Goal: Information Seeking & Learning: Learn about a topic

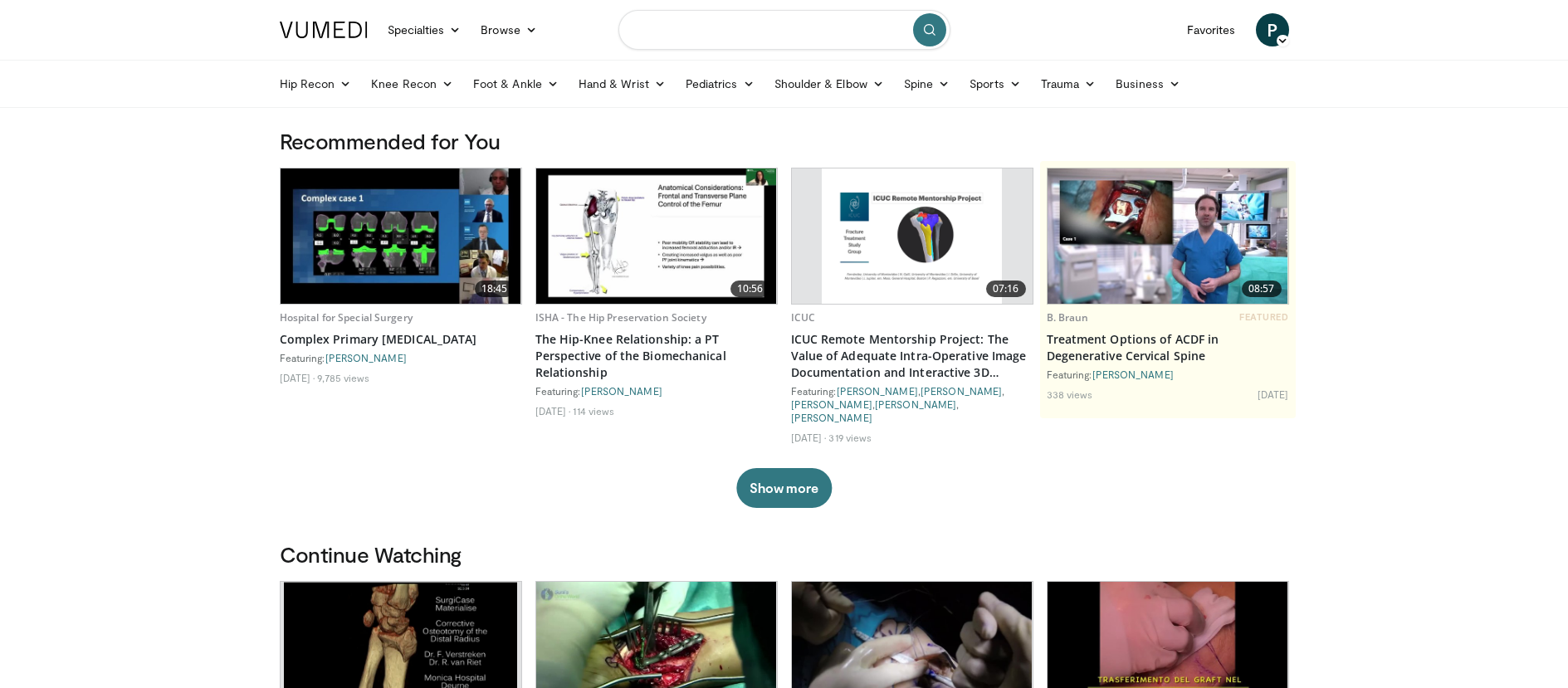
click at [714, 22] on input "Search topics, interventions" at bounding box center [784, 30] width 332 height 40
type input "**********"
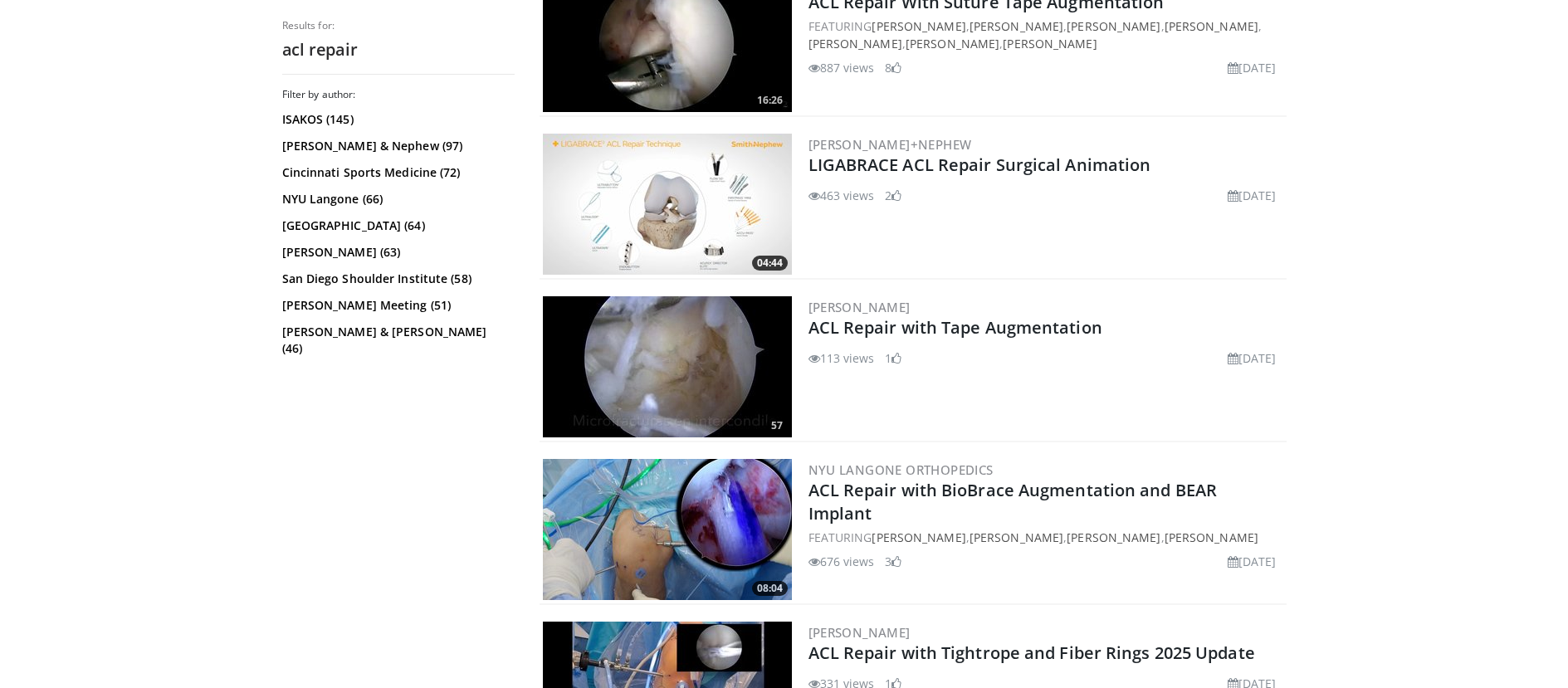
scroll to position [269, 0]
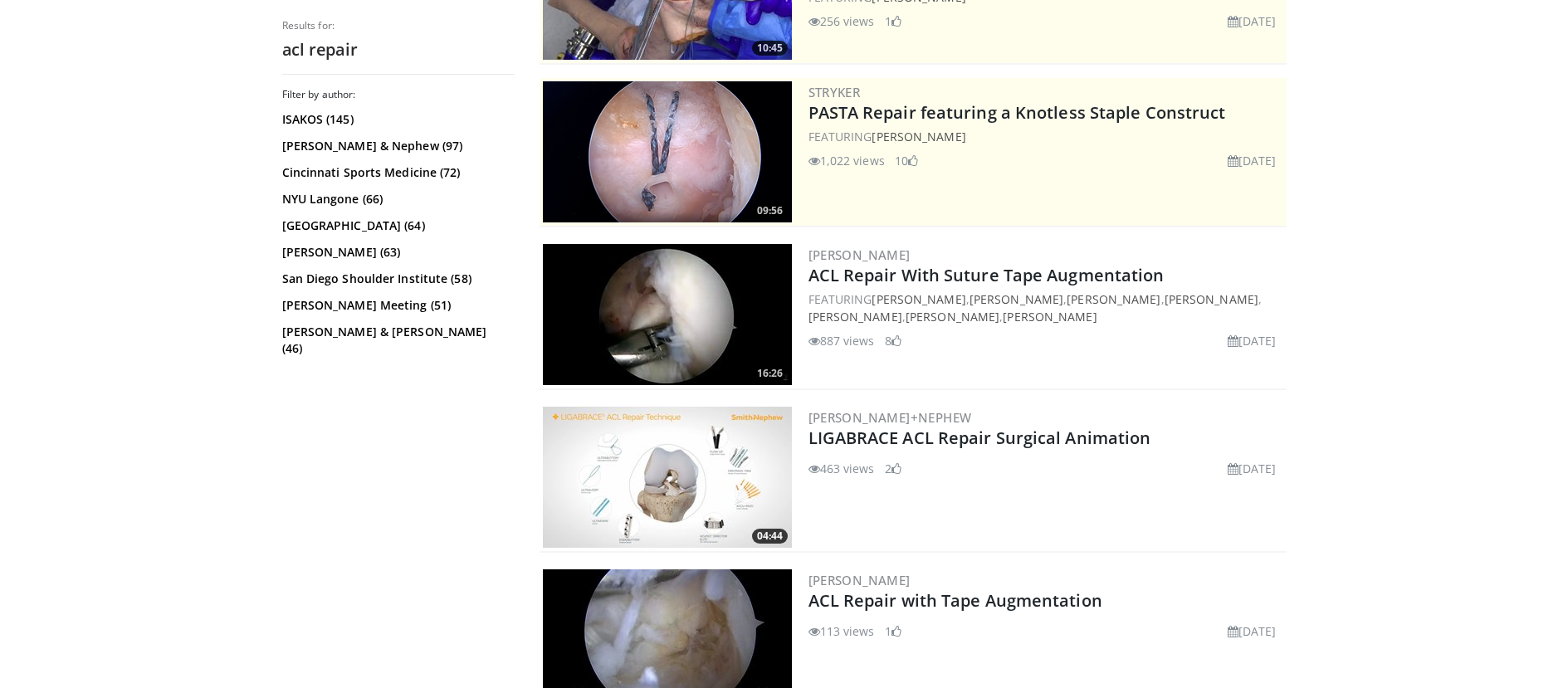
click at [685, 299] on img at bounding box center [667, 314] width 249 height 141
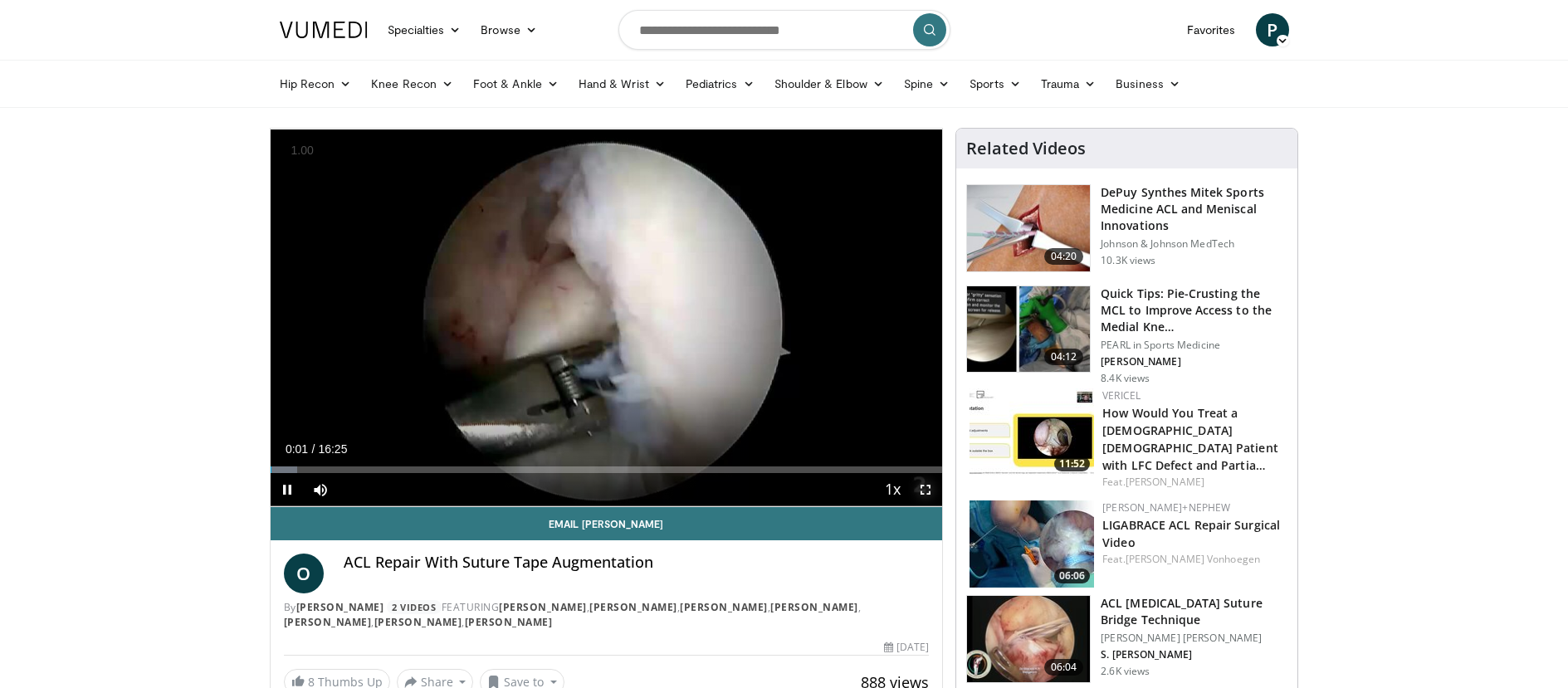
click at [927, 490] on span "Video Player" at bounding box center [925, 489] width 33 height 33
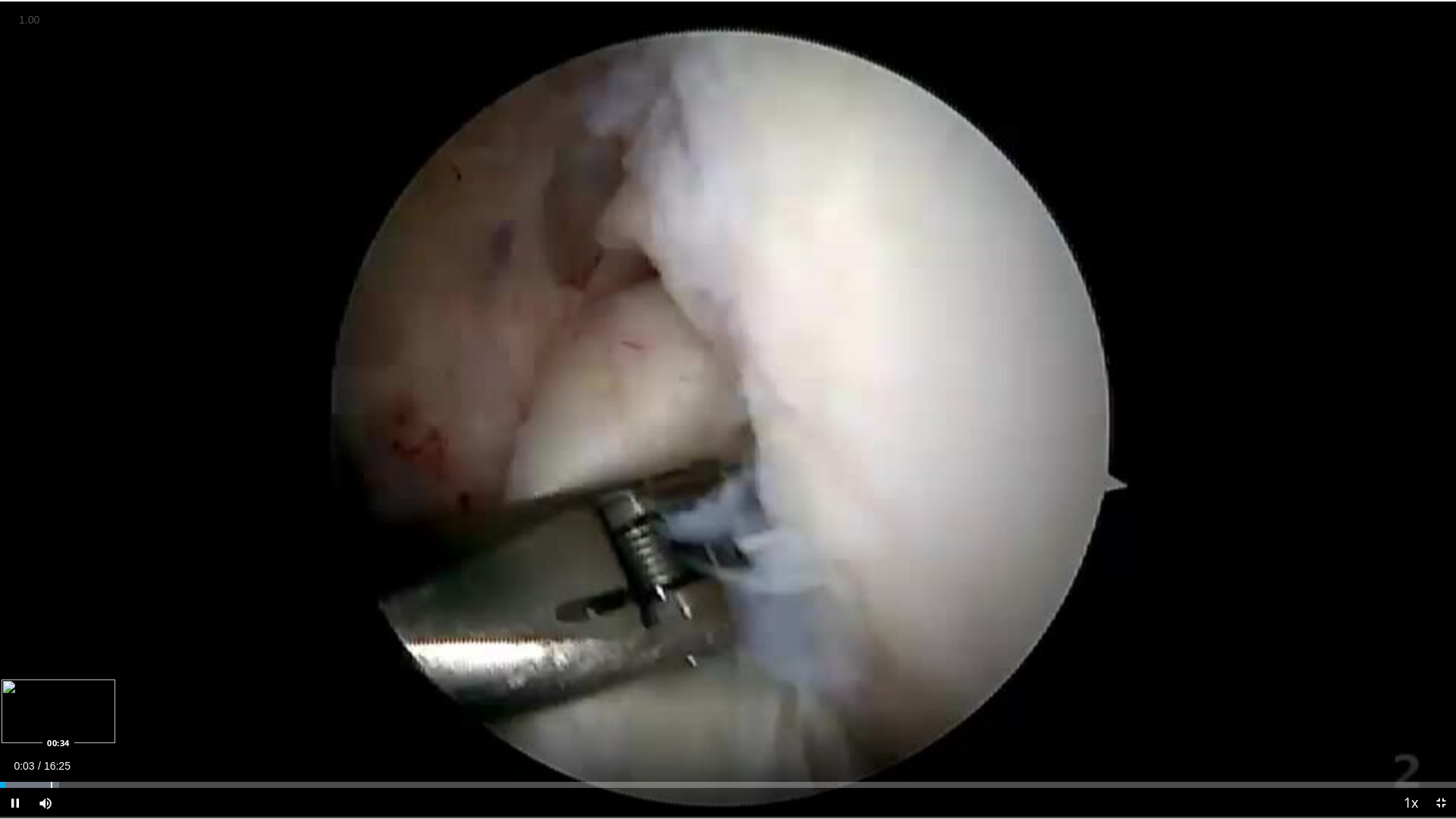
click at [51, 628] on div "Progress Bar" at bounding box center [52, 785] width 2 height 6
click at [93, 628] on div "Progress Bar" at bounding box center [94, 785] width 2 height 6
click at [231, 628] on div "Progress Bar" at bounding box center [232, 785] width 2 height 6
click at [263, 628] on div "Progress Bar" at bounding box center [264, 785] width 2 height 6
click at [362, 628] on div "Progress Bar" at bounding box center [362, 785] width 2 height 6
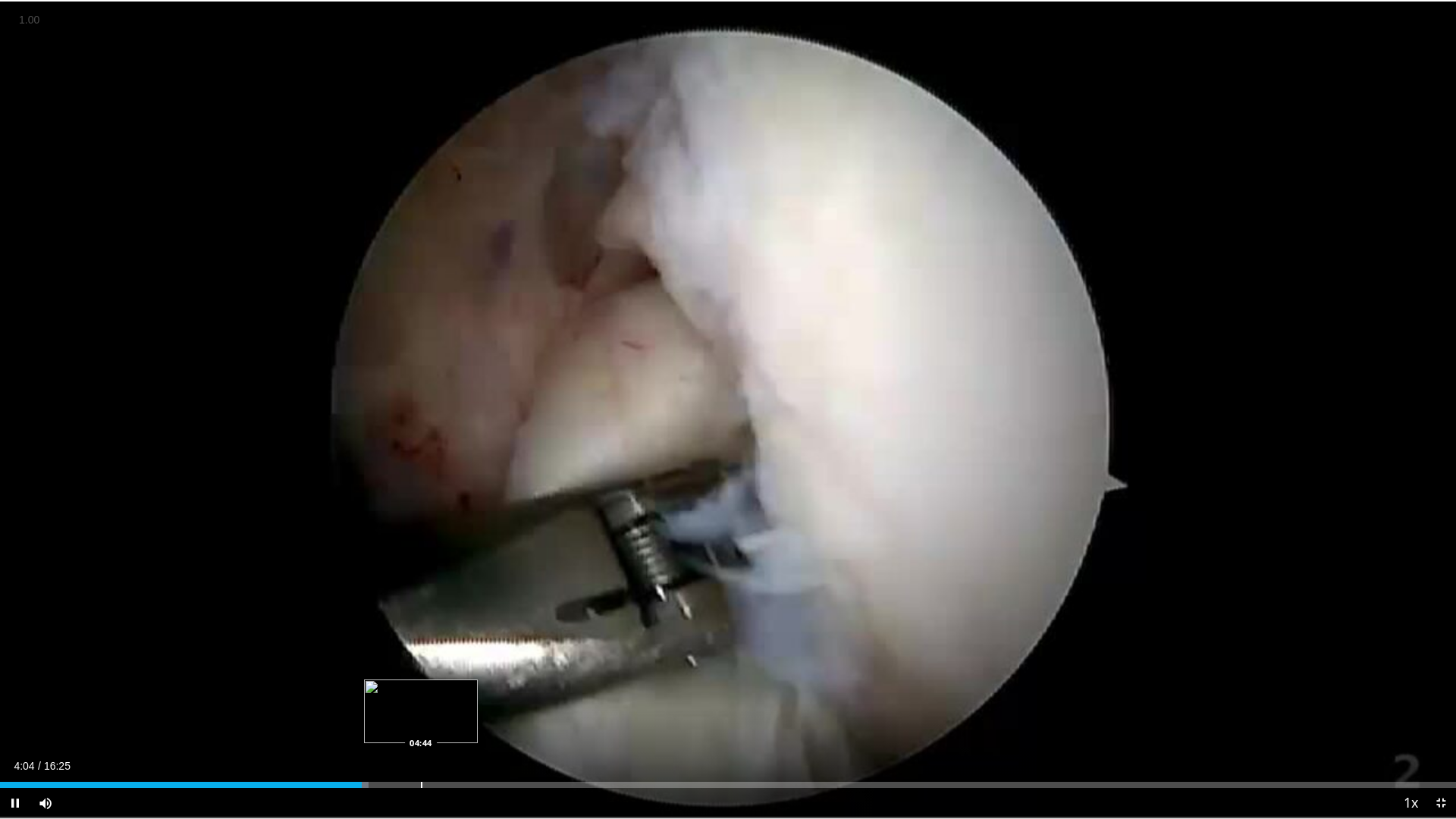
click at [421, 628] on div "Progress Bar" at bounding box center [422, 785] width 2 height 6
click at [470, 628] on div "Progress Bar" at bounding box center [471, 785] width 2 height 6
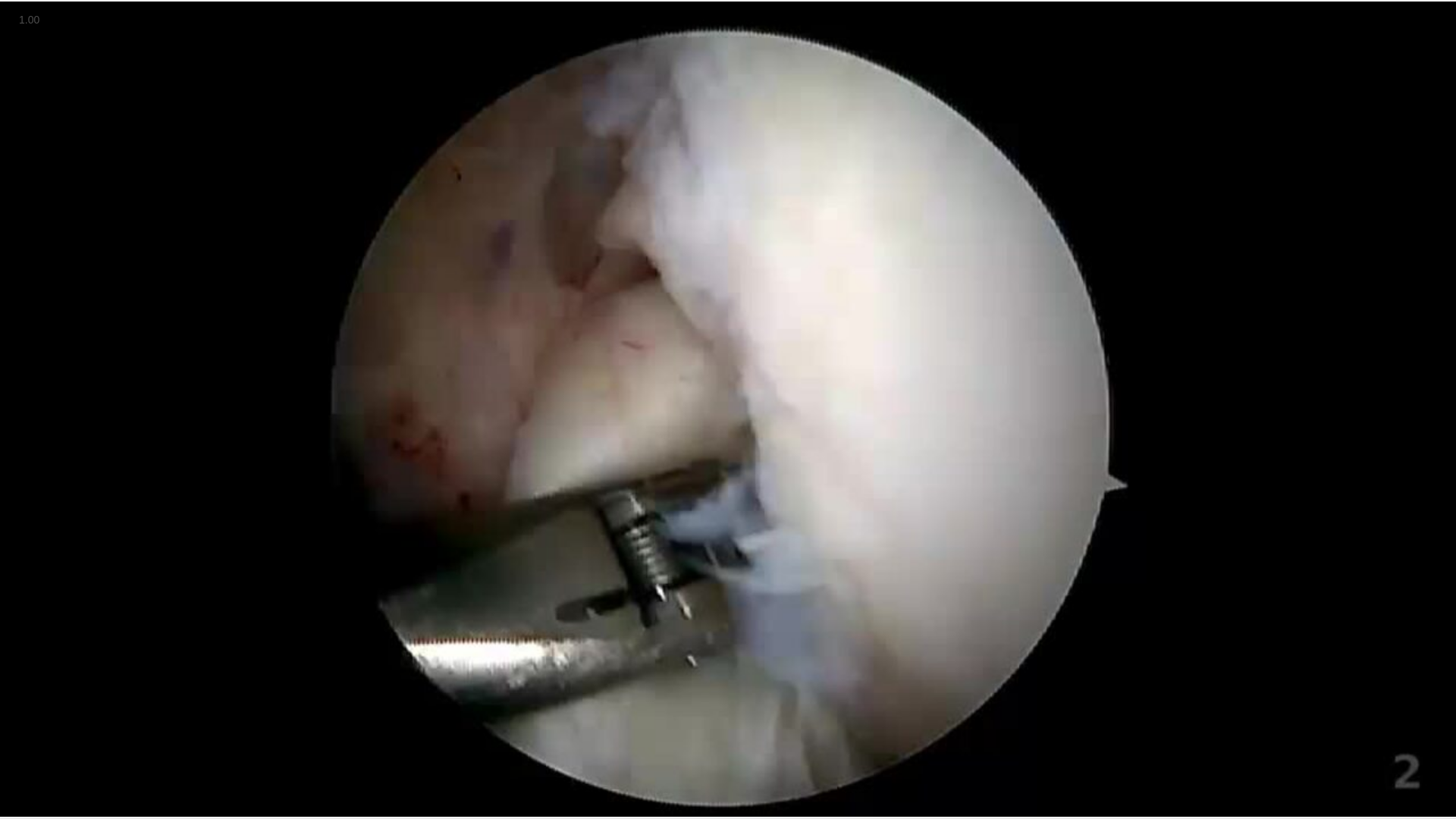
click at [542, 628] on video-js "**********" at bounding box center [728, 410] width 1456 height 819
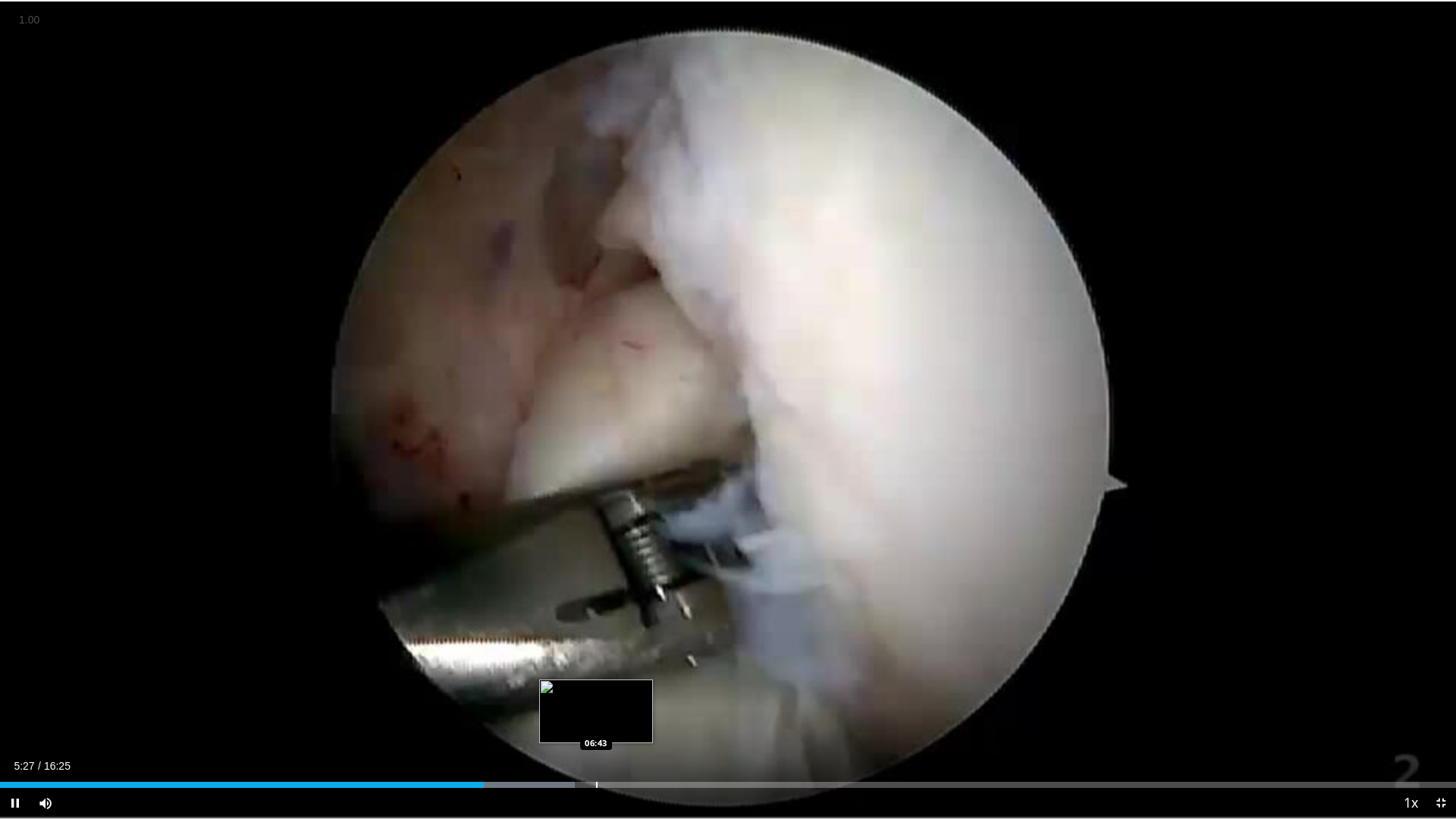
click at [596, 628] on div "Progress Bar" at bounding box center [597, 785] width 2 height 6
click at [558, 628] on div "Progress Bar" at bounding box center [558, 785] width 2 height 6
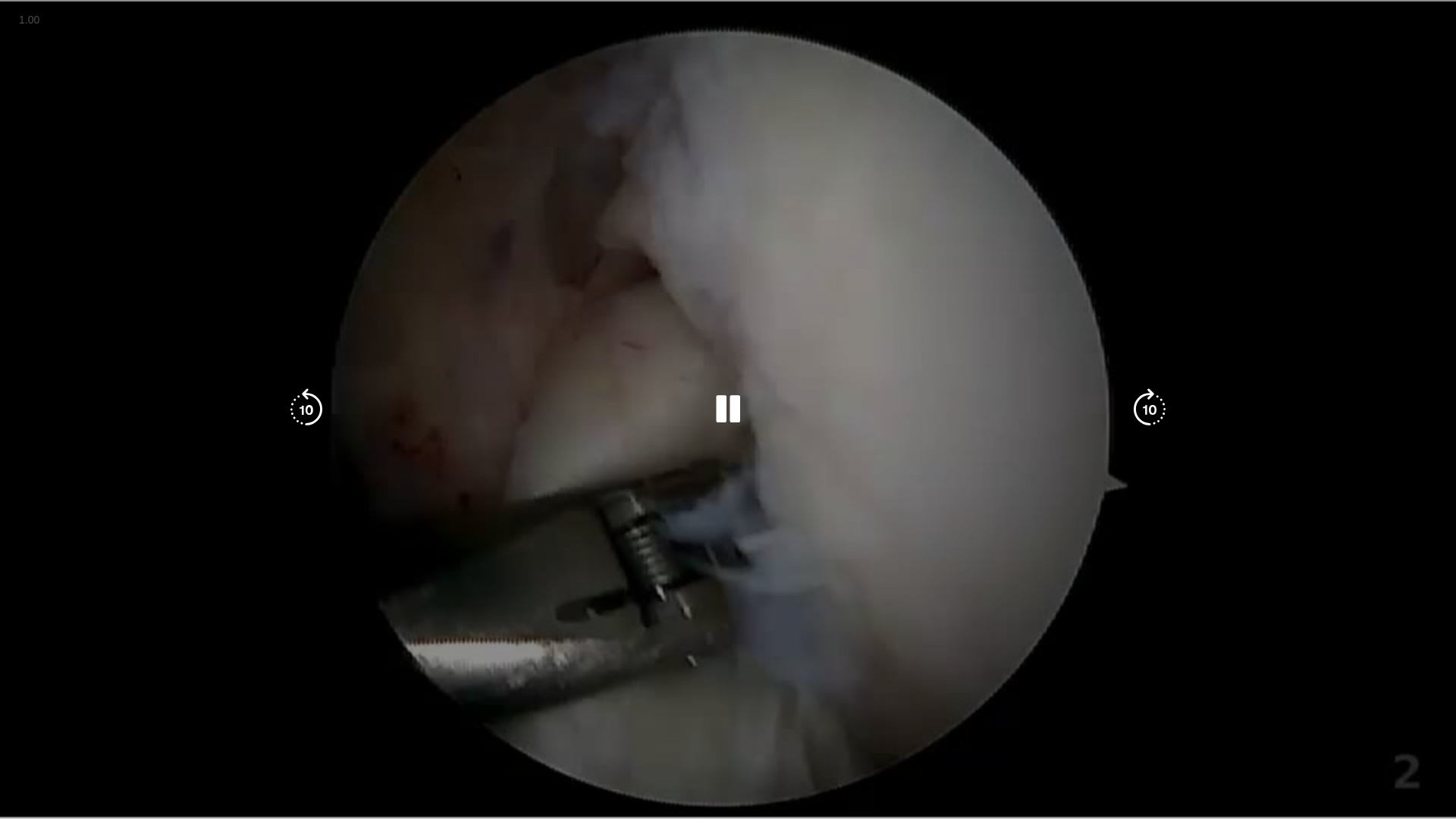
click at [702, 628] on div "10 seconds Tap to unmute" at bounding box center [728, 409] width 1456 height 818
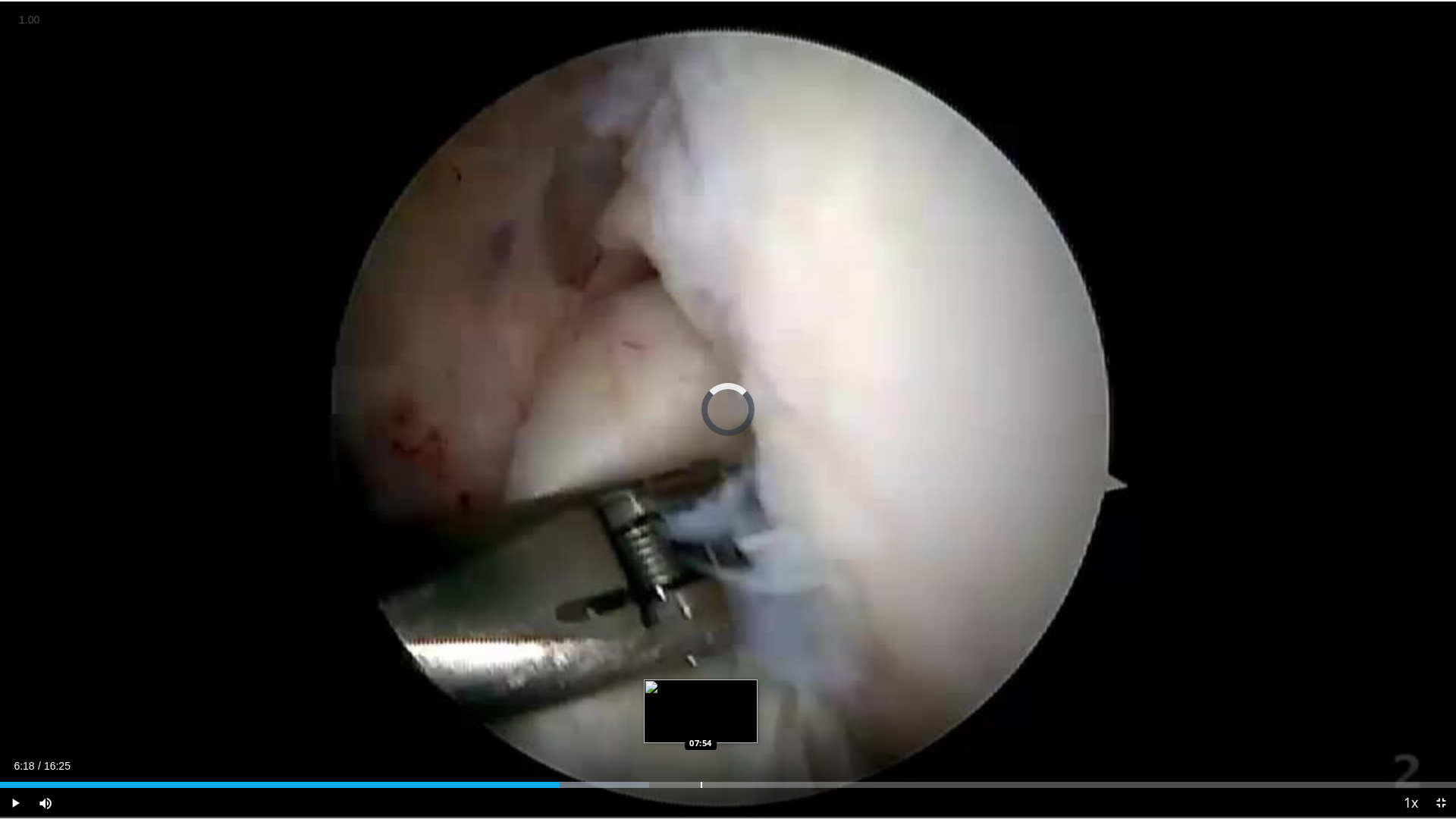
click at [701, 628] on div "Progress Bar" at bounding box center [702, 785] width 2 height 6
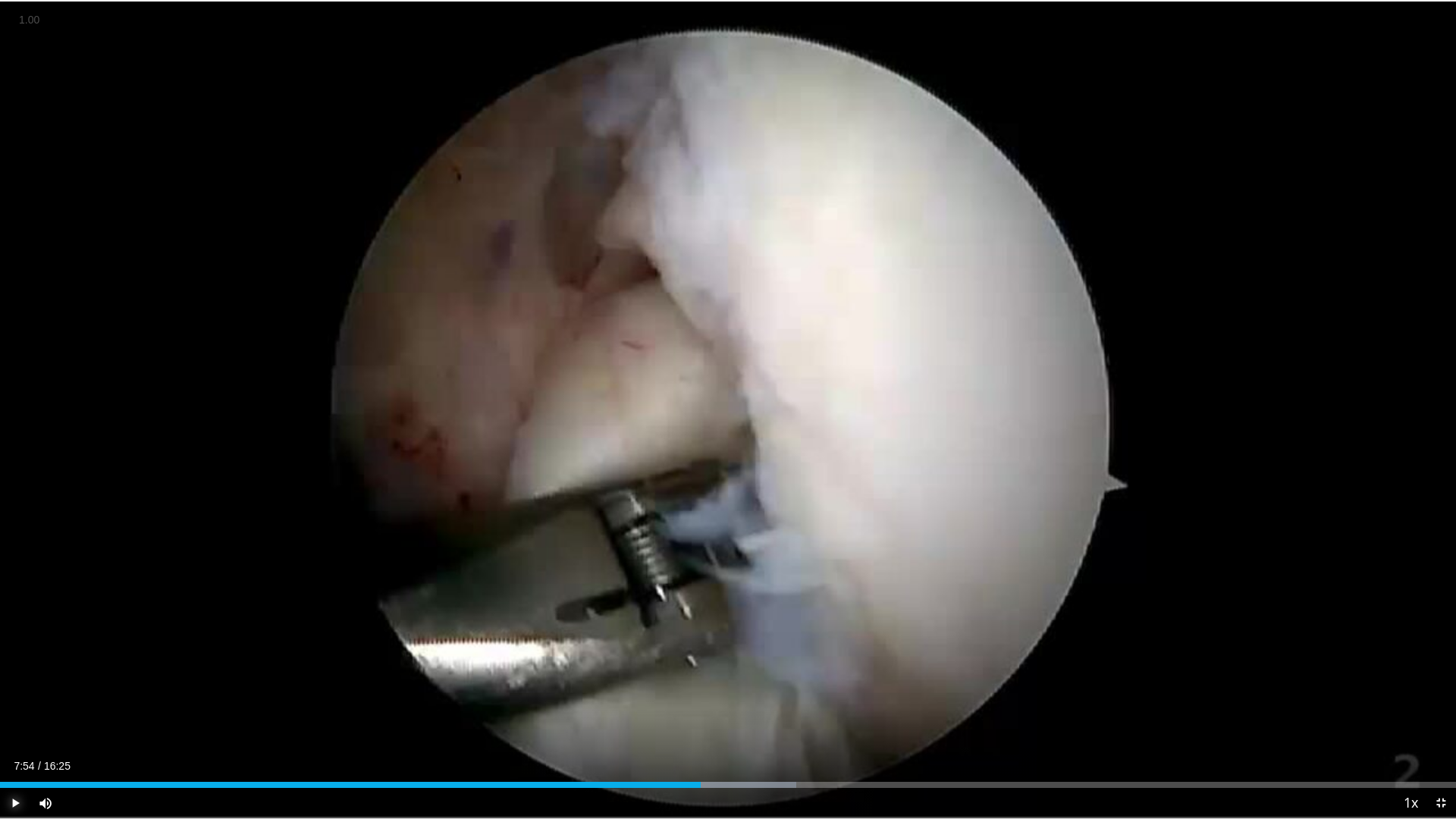
click at [19, 628] on span "Video Player" at bounding box center [15, 803] width 30 height 30
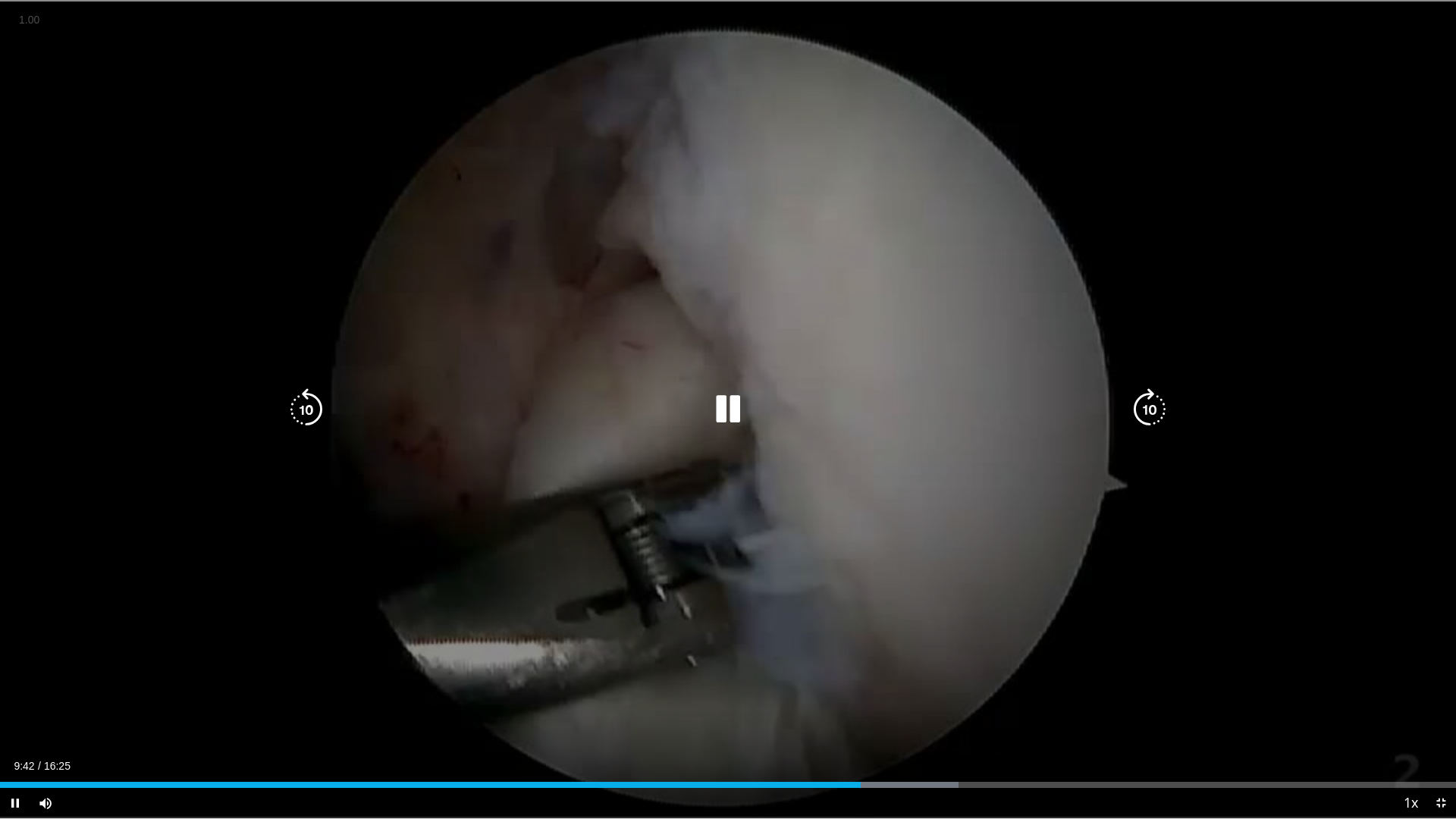
click at [728, 420] on icon "Video Player" at bounding box center [728, 409] width 42 height 42
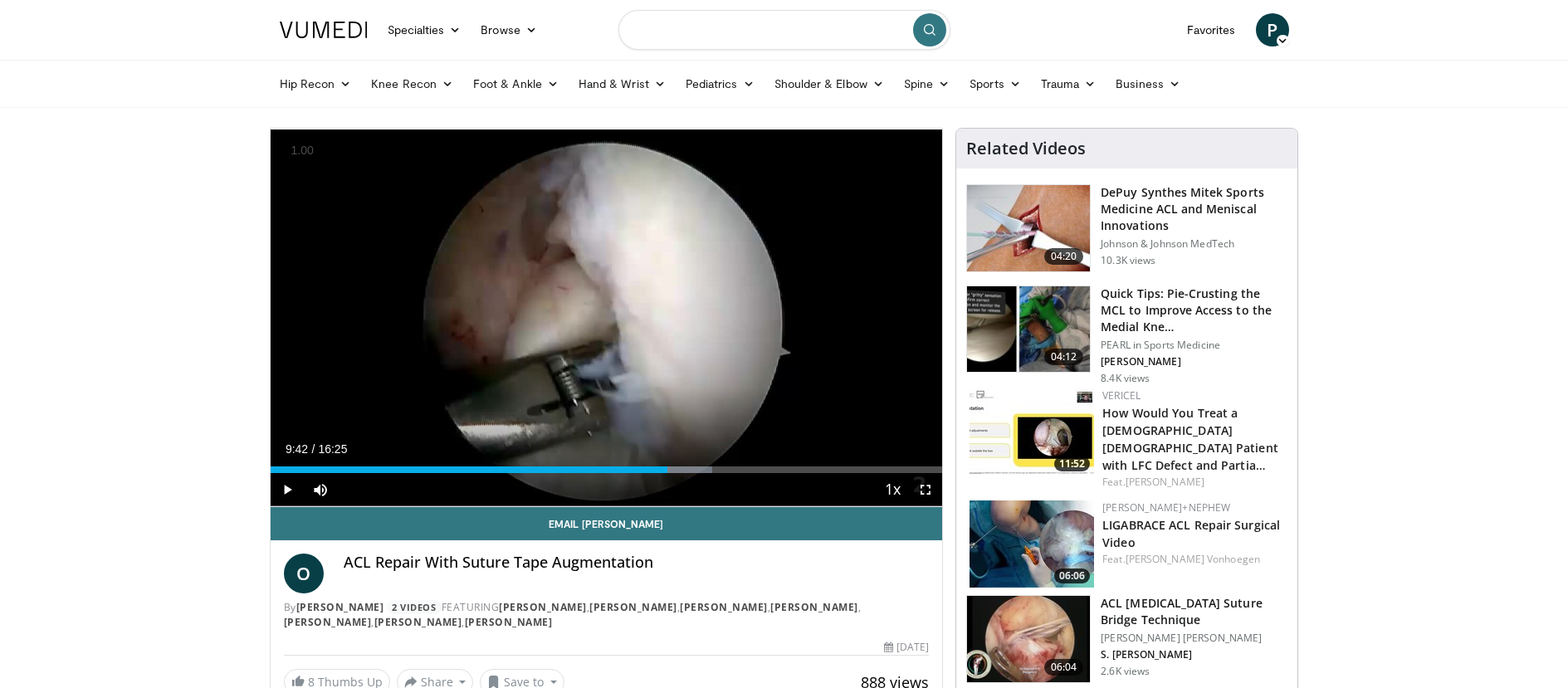
click at [776, 33] on input "Search topics, interventions" at bounding box center [784, 30] width 332 height 40
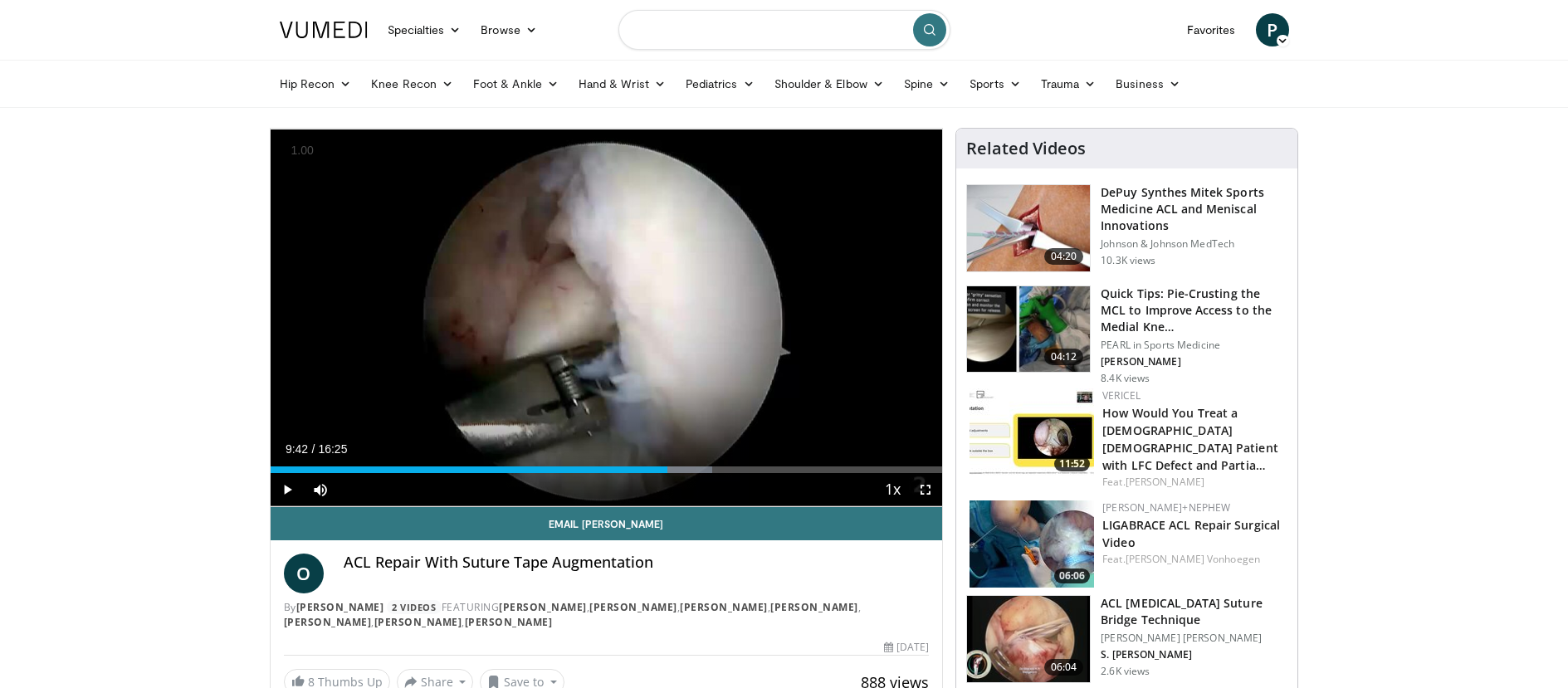
click at [773, 45] on input "Search topics, interventions" at bounding box center [784, 30] width 332 height 40
type input "**********"
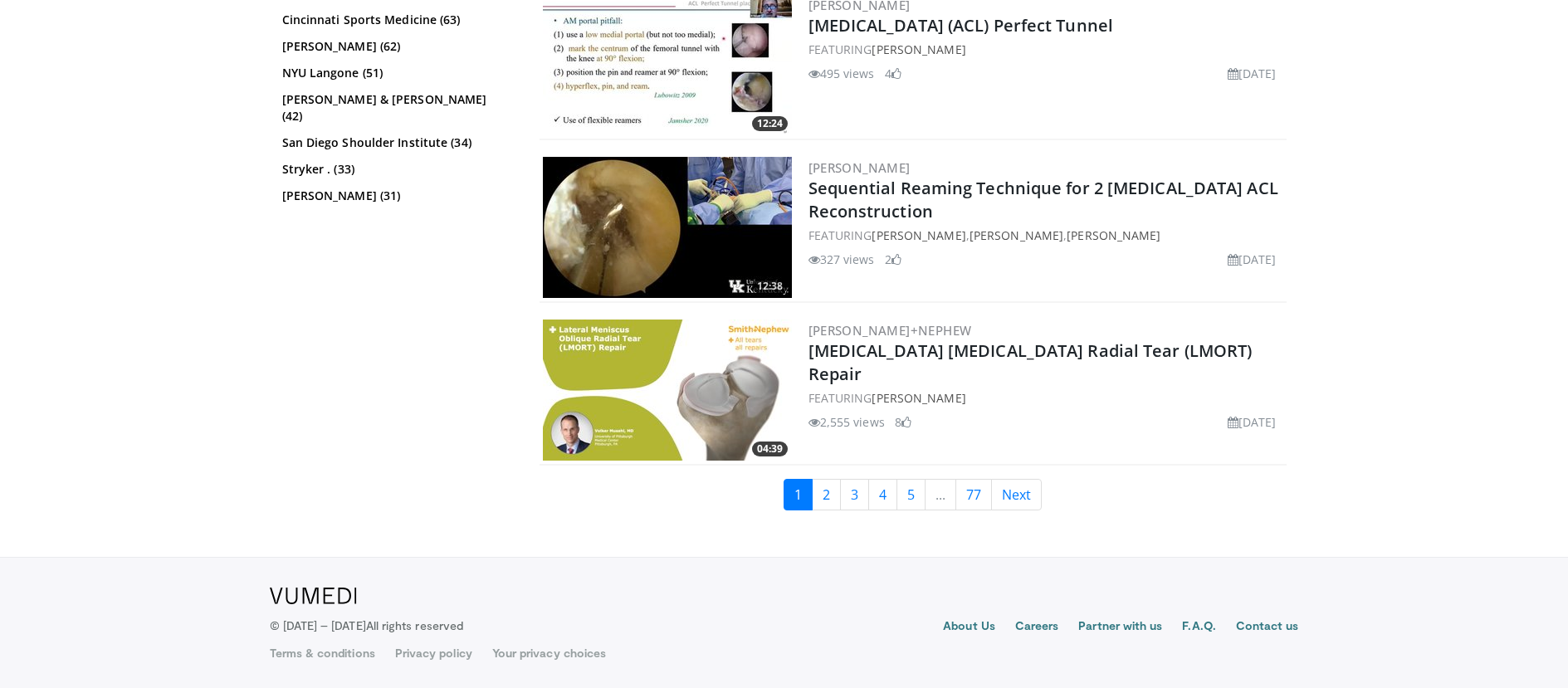
scroll to position [3890, 0]
